Goal: Information Seeking & Learning: Learn about a topic

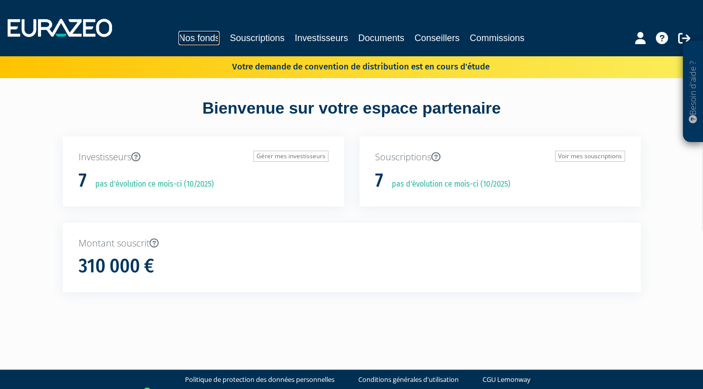
click at [203, 37] on link "Nos fonds" at bounding box center [198, 38] width 41 height 14
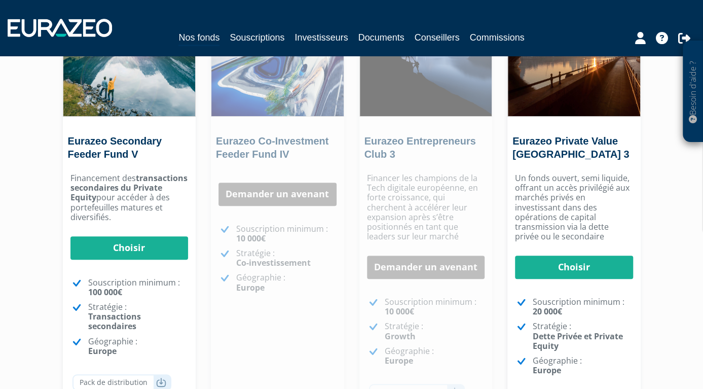
scroll to position [159, 0]
click at [251, 268] on p "Stratégie : Co-investissement" at bounding box center [286, 258] width 100 height 19
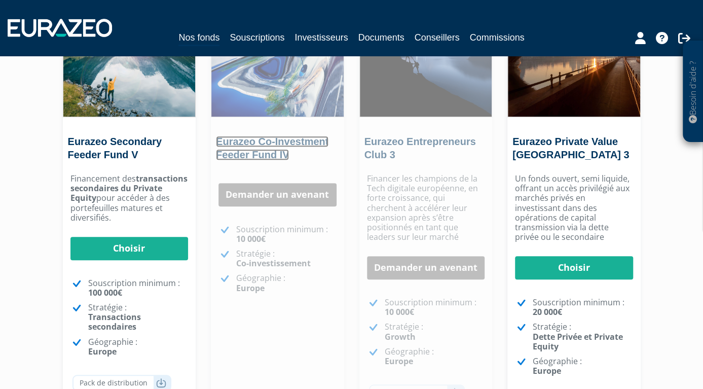
click at [258, 137] on link "Eurazeo Co-Investment Feeder Fund IV" at bounding box center [272, 148] width 113 height 24
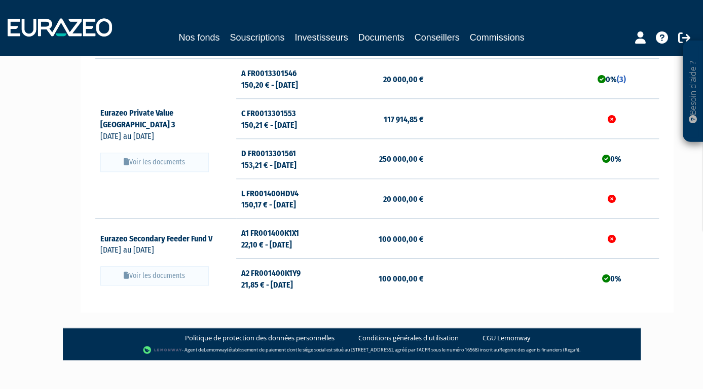
scroll to position [336, 0]
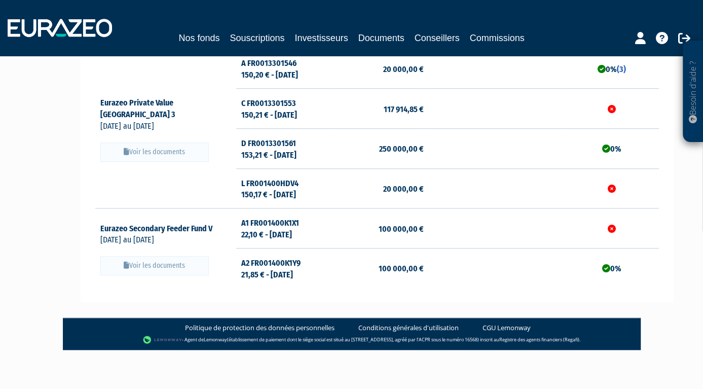
click at [613, 229] on icon at bounding box center [612, 229] width 8 height 8
